Goal: Task Accomplishment & Management: Manage account settings

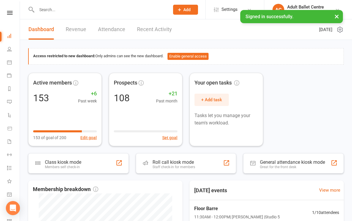
click at [156, 31] on link "Recent Activity" at bounding box center [154, 29] width 35 height 20
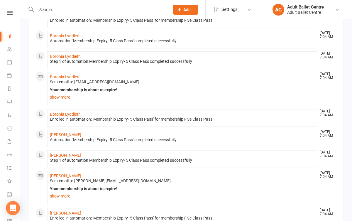
scroll to position [366, 0]
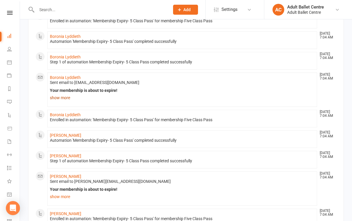
click at [66, 100] on link "show more" at bounding box center [182, 98] width 265 height 8
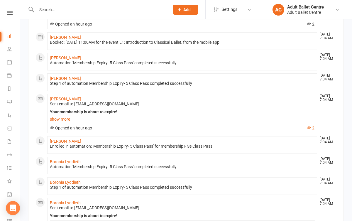
scroll to position [240, 0]
click at [8, 63] on icon at bounding box center [9, 62] width 5 height 5
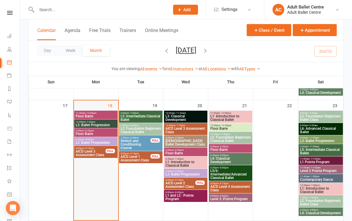
scroll to position [386, 0]
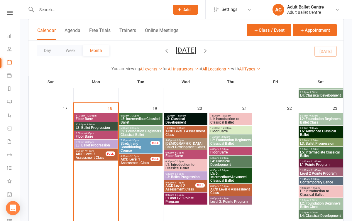
click at [102, 127] on span "L3: Ballet Progression" at bounding box center [95, 128] width 41 height 4
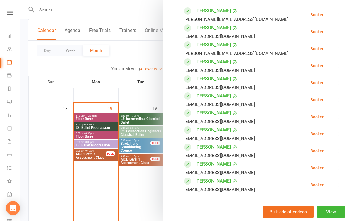
scroll to position [152, 0]
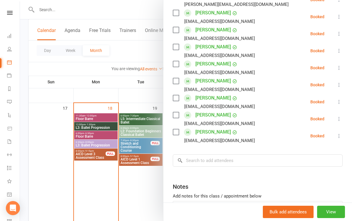
click at [121, 188] on div at bounding box center [186, 110] width 332 height 221
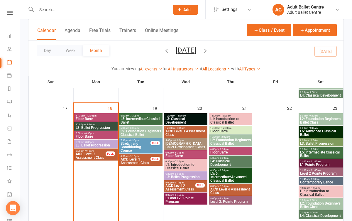
click at [102, 117] on span "Floor Barre" at bounding box center [95, 119] width 41 height 4
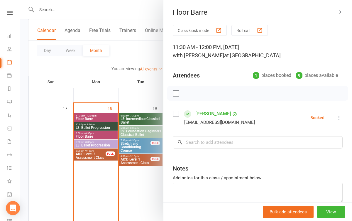
click at [98, 187] on div at bounding box center [186, 110] width 332 height 221
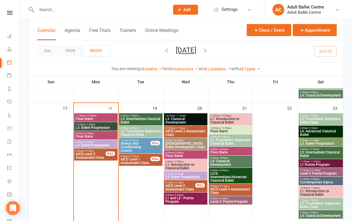
click at [100, 118] on span "Floor Barre" at bounding box center [95, 119] width 41 height 4
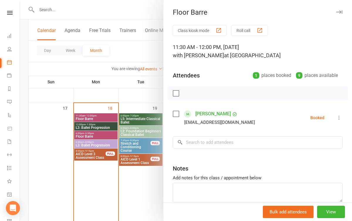
click at [103, 177] on div at bounding box center [186, 110] width 332 height 221
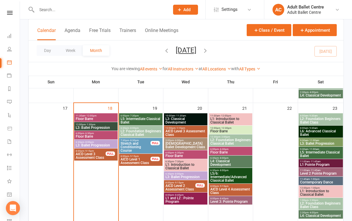
click at [105, 115] on span "11:30am - 12:00pm" at bounding box center [95, 116] width 41 height 3
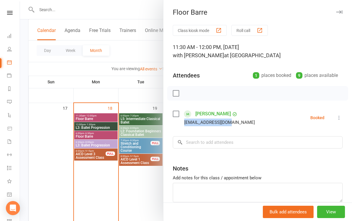
drag, startPoint x: 230, startPoint y: 121, endPoint x: 183, endPoint y: 124, distance: 47.7
click at [183, 124] on div "[EMAIL_ADDRESS][DOMAIN_NAME]" at bounding box center [215, 123] width 85 height 8
copy div "[EMAIL_ADDRESS][DOMAIN_NAME]"
click at [100, 89] on div at bounding box center [186, 110] width 332 height 221
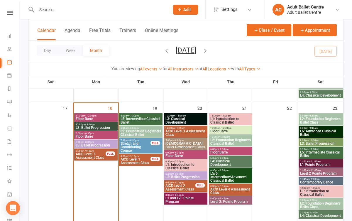
click at [103, 118] on span "Floor Barre" at bounding box center [95, 119] width 41 height 4
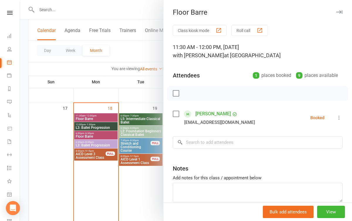
click at [337, 117] on icon at bounding box center [339, 118] width 6 height 6
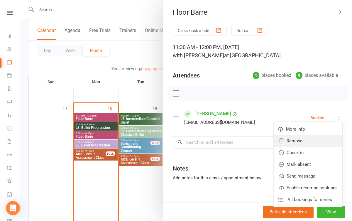
click at [313, 140] on link "Remove" at bounding box center [308, 141] width 69 height 12
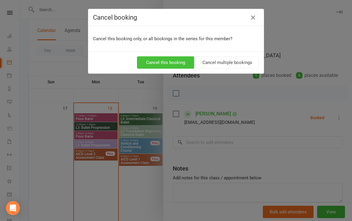
click at [186, 63] on button "Cancel this booking" at bounding box center [165, 62] width 57 height 12
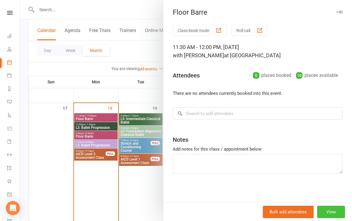
click at [327, 210] on button "View" at bounding box center [331, 212] width 28 height 12
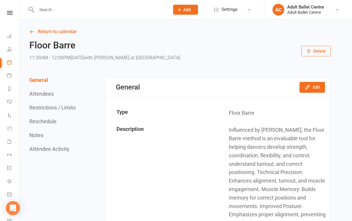
click at [314, 50] on button "Delete" at bounding box center [316, 51] width 29 height 11
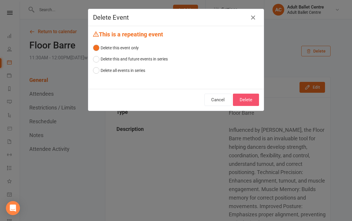
click at [241, 100] on button "Delete" at bounding box center [246, 100] width 26 height 12
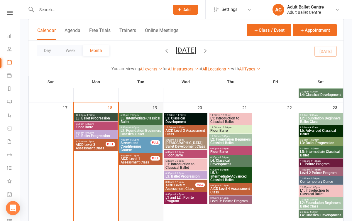
scroll to position [360, 0]
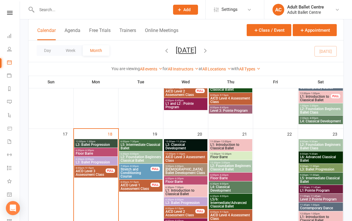
click at [104, 142] on div "12:00pm - 1:30pm L3: Ballet Progression" at bounding box center [95, 143] width 43 height 9
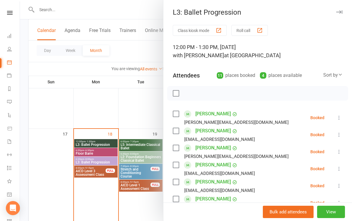
click at [145, 106] on div at bounding box center [186, 110] width 332 height 221
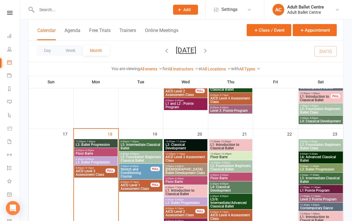
click at [39, 0] on div at bounding box center [96, 9] width 137 height 19
click at [100, 145] on span "L3: Ballet Progression" at bounding box center [95, 145] width 41 height 4
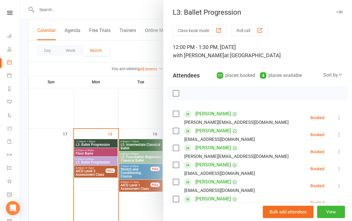
scroll to position [0, 0]
click at [134, 120] on div at bounding box center [186, 110] width 332 height 221
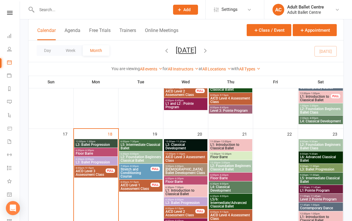
click at [100, 143] on span "L3: Ballet Progression" at bounding box center [95, 145] width 41 height 4
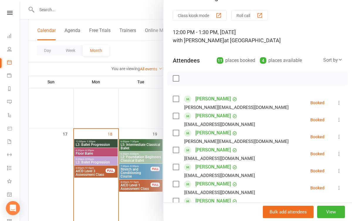
scroll to position [14, 0]
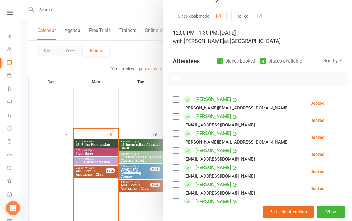
click at [150, 120] on div at bounding box center [186, 110] width 332 height 221
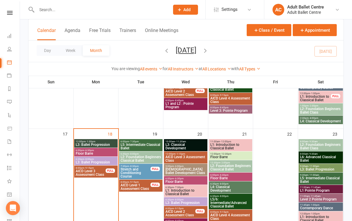
click at [131, 146] on span "L5: Intermediate Classical Ballet" at bounding box center [140, 146] width 41 height 7
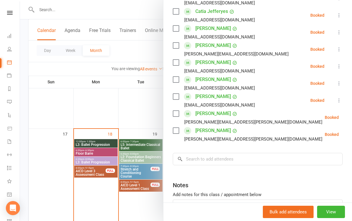
scroll to position [124, 0]
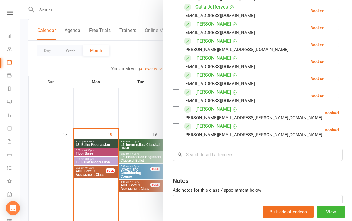
click at [154, 117] on div at bounding box center [186, 110] width 332 height 221
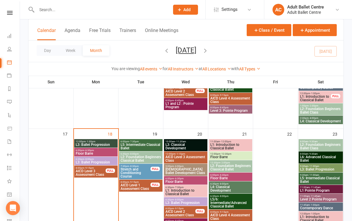
click at [181, 147] on span "L3: Classical Development" at bounding box center [185, 146] width 41 height 7
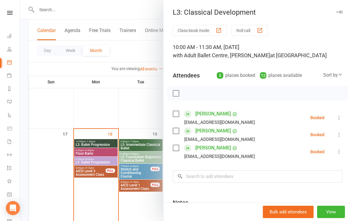
click at [142, 118] on div at bounding box center [186, 110] width 332 height 221
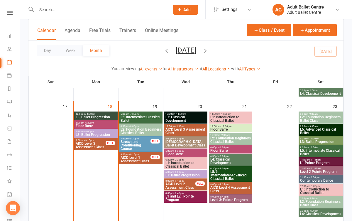
scroll to position [388, 0]
